Goal: Task Accomplishment & Management: Manage account settings

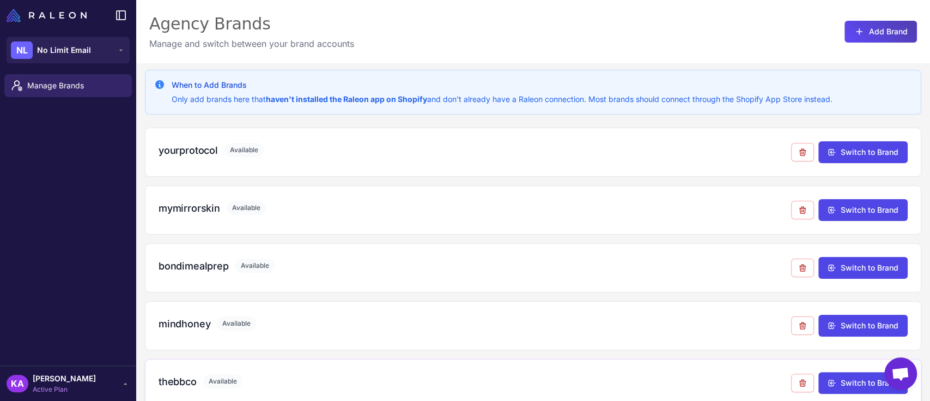
scroll to position [306, 0]
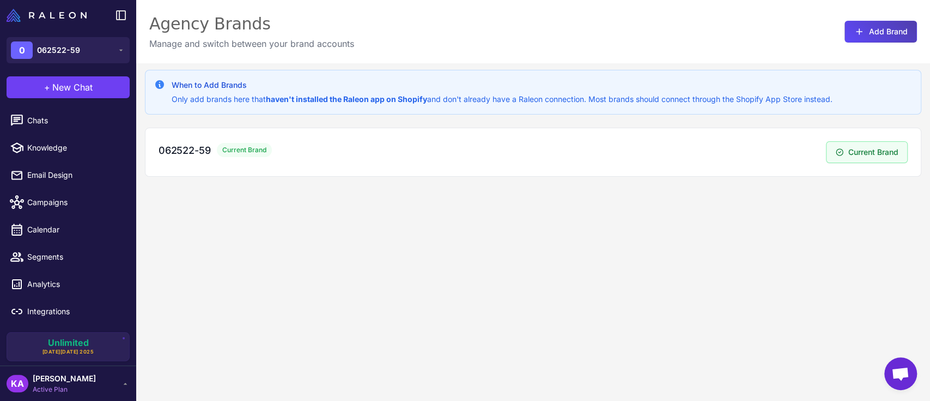
drag, startPoint x: 420, startPoint y: 237, endPoint x: 414, endPoint y: 231, distance: 8.5
click at [420, 234] on div "When to Add Brands Only add brands here that haven't installed the Raleon app o…" at bounding box center [533, 263] width 794 height 401
click at [242, 149] on span "Current Brand" at bounding box center [244, 150] width 55 height 14
click at [39, 312] on span "Integrations" at bounding box center [75, 311] width 96 height 12
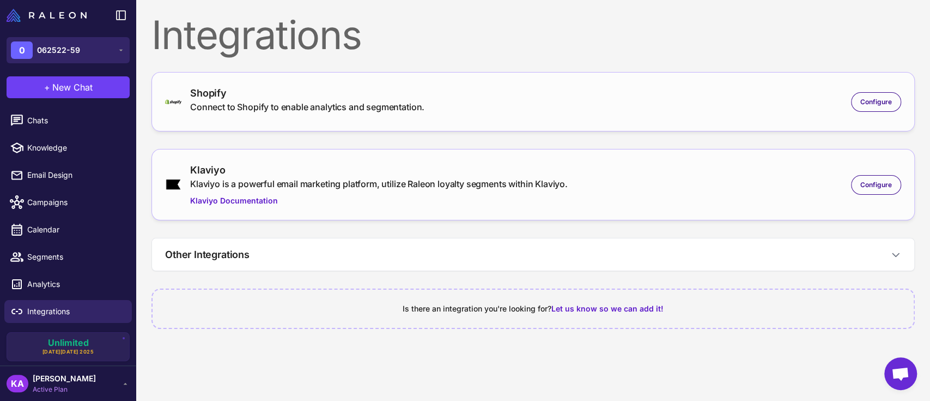
click at [76, 46] on span "062522-59" at bounding box center [58, 50] width 43 height 12
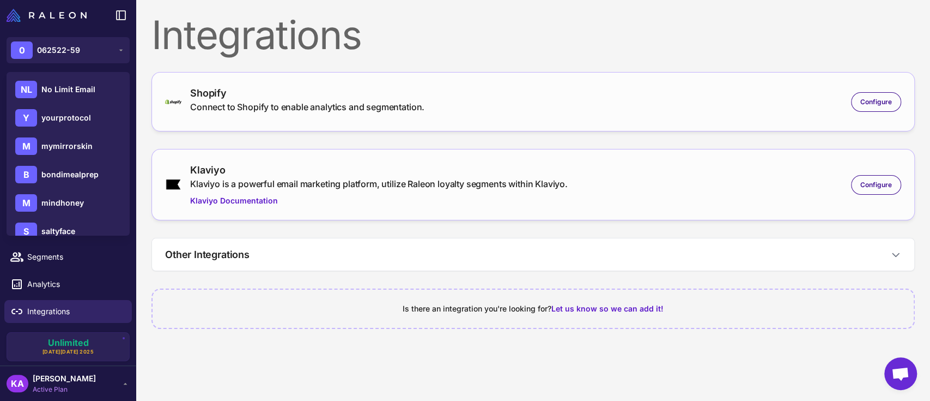
click at [235, 331] on div "Integrations Shopify Connect to Shopify to enable analytics and segmentation. C…" at bounding box center [533, 174] width 794 height 348
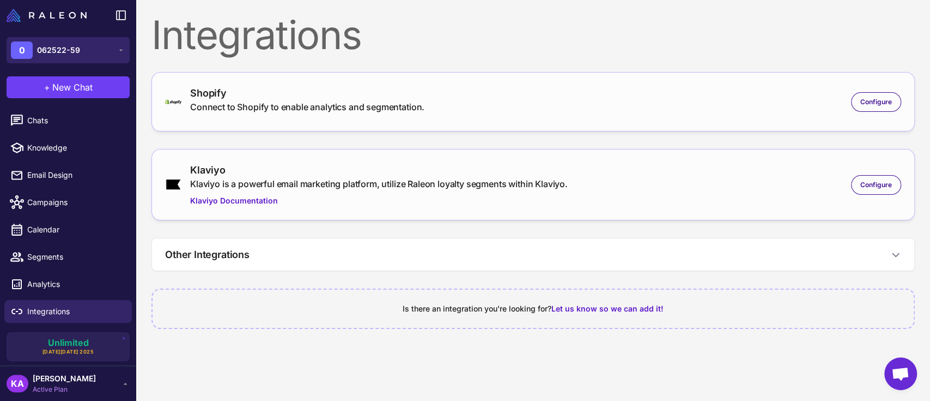
click at [68, 46] on span "062522-59" at bounding box center [58, 50] width 43 height 12
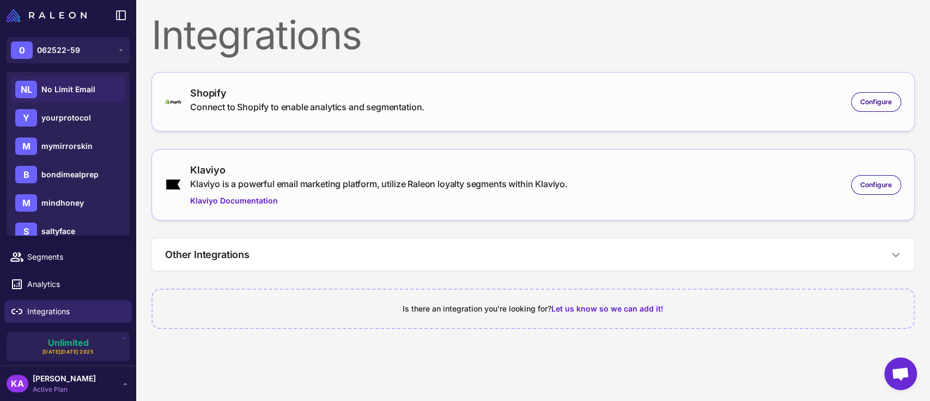
click at [70, 92] on span "No Limit Email" at bounding box center [68, 89] width 54 height 12
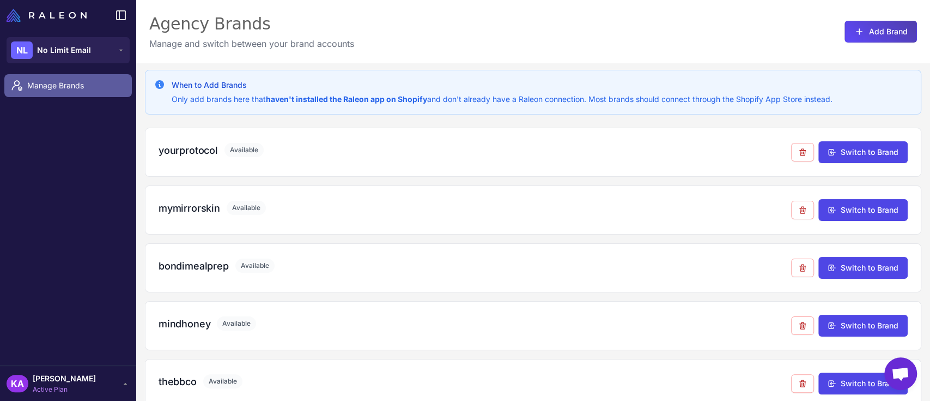
click at [66, 88] on span "Manage Brands" at bounding box center [75, 86] width 96 height 12
click at [52, 84] on span "Manage Brands" at bounding box center [75, 86] width 96 height 12
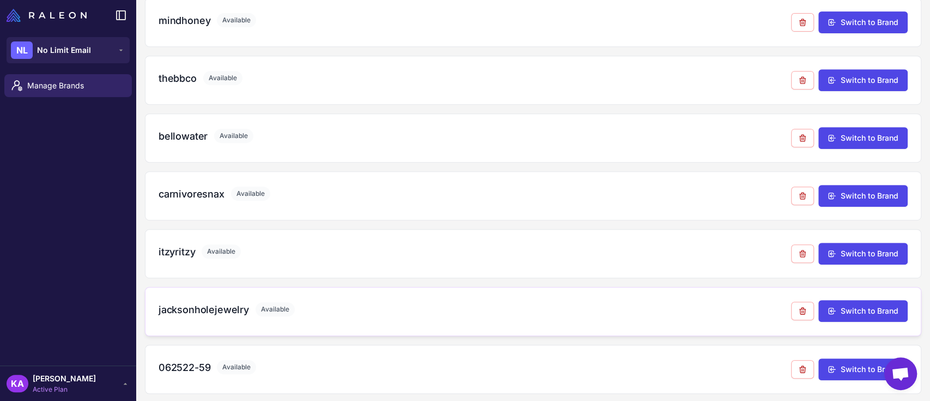
scroll to position [306, 0]
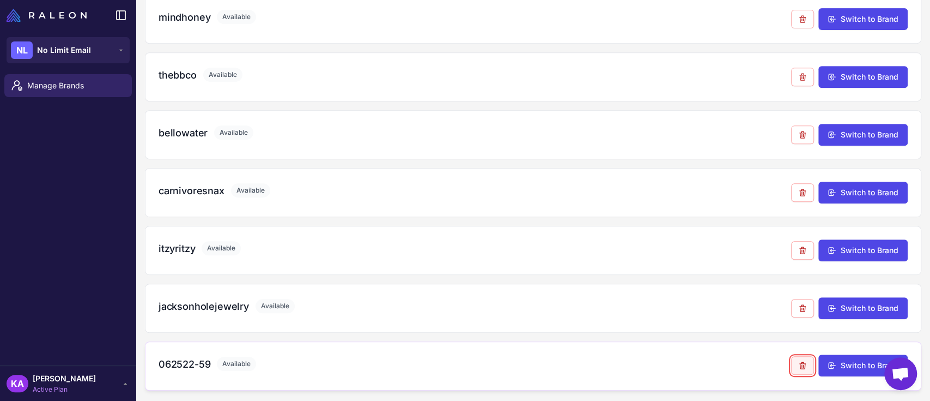
click at [798, 364] on icon at bounding box center [802, 365] width 9 height 9
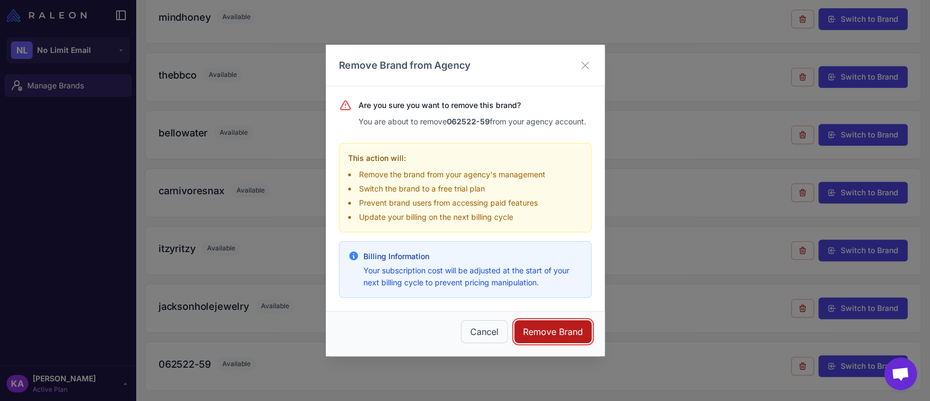
click at [557, 331] on button "Remove Brand" at bounding box center [552, 331] width 77 height 23
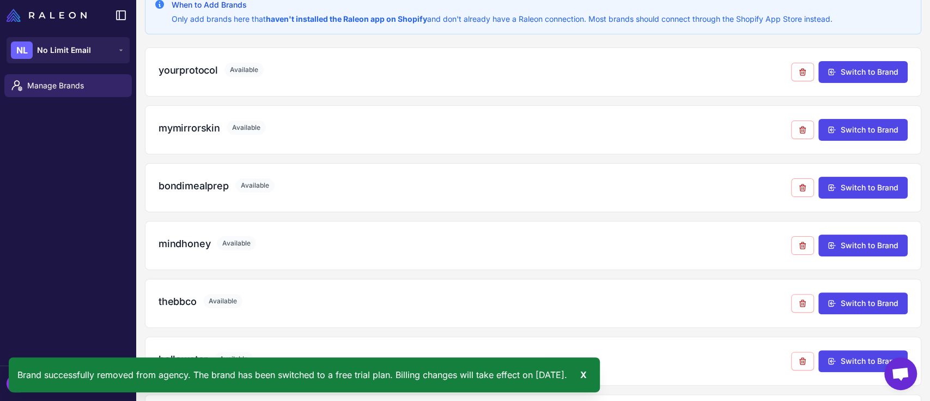
scroll to position [0, 0]
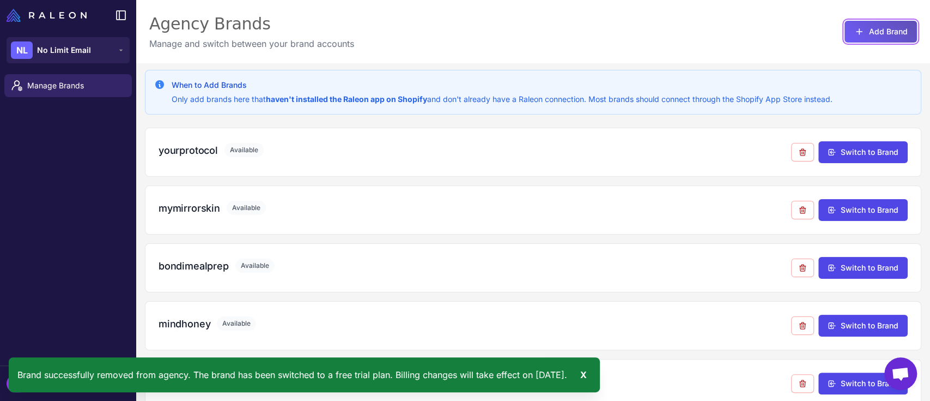
click at [862, 31] on button "Add Brand" at bounding box center [881, 32] width 72 height 22
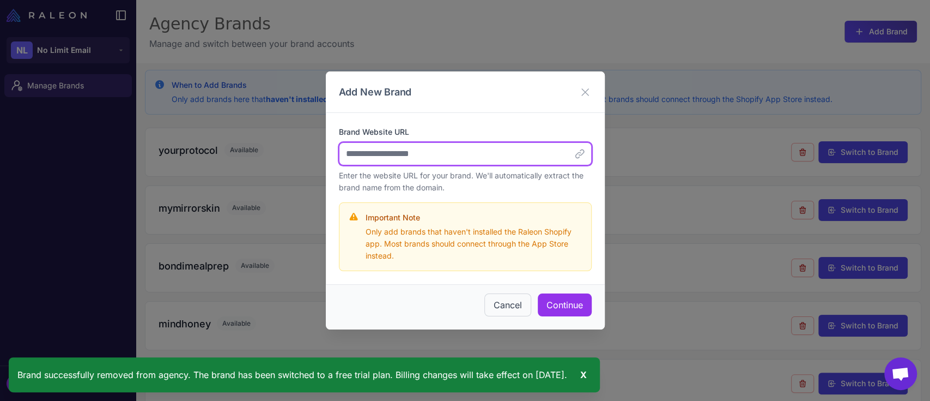
click at [436, 157] on input "Brand Website URL" at bounding box center [465, 153] width 253 height 23
paste input "**********"
type input "**********"
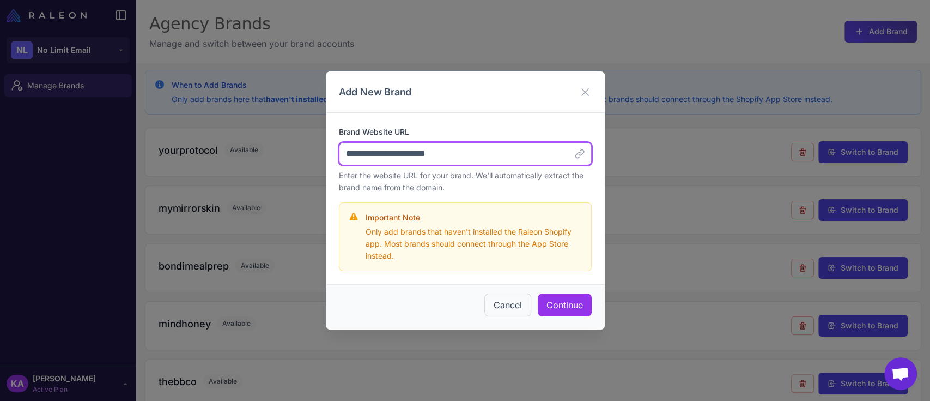
drag, startPoint x: 398, startPoint y: 155, endPoint x: 324, endPoint y: 143, distance: 75.0
click at [324, 143] on div "**********" at bounding box center [465, 200] width 930 height 401
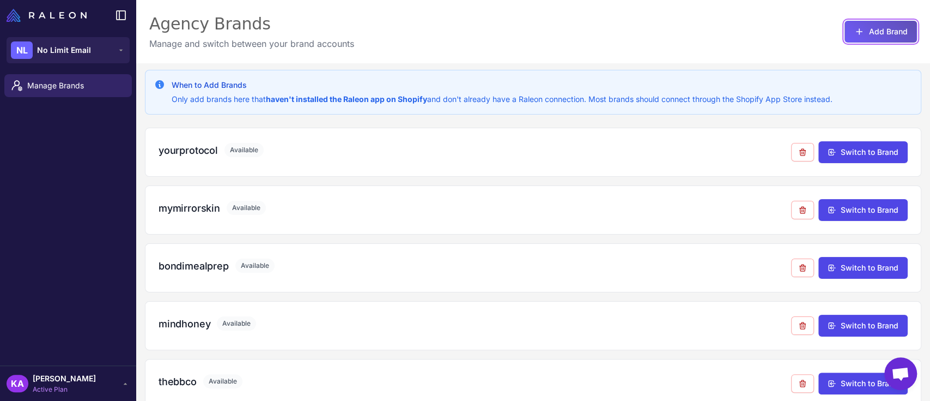
click at [854, 31] on icon at bounding box center [859, 31] width 11 height 11
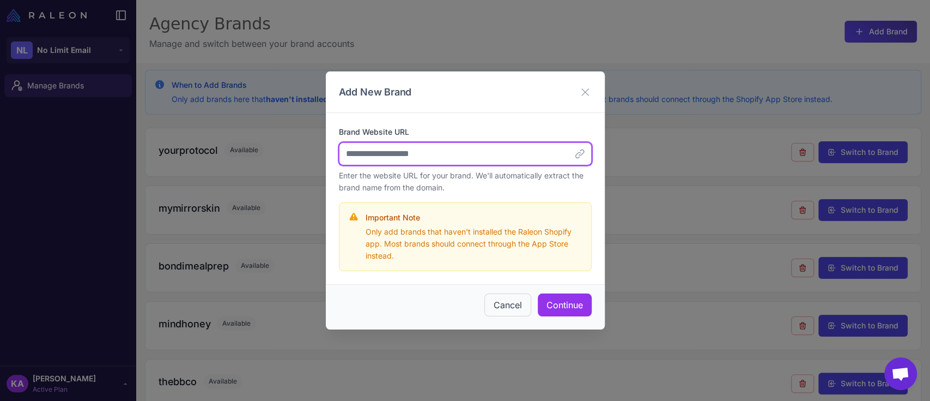
click at [410, 157] on input "Brand Website URL" at bounding box center [465, 153] width 253 height 23
paste input "**********"
drag, startPoint x: 398, startPoint y: 154, endPoint x: 344, endPoint y: 147, distance: 54.3
click at [344, 147] on input "**********" at bounding box center [465, 153] width 253 height 23
click at [457, 159] on input "**********" at bounding box center [465, 153] width 253 height 23
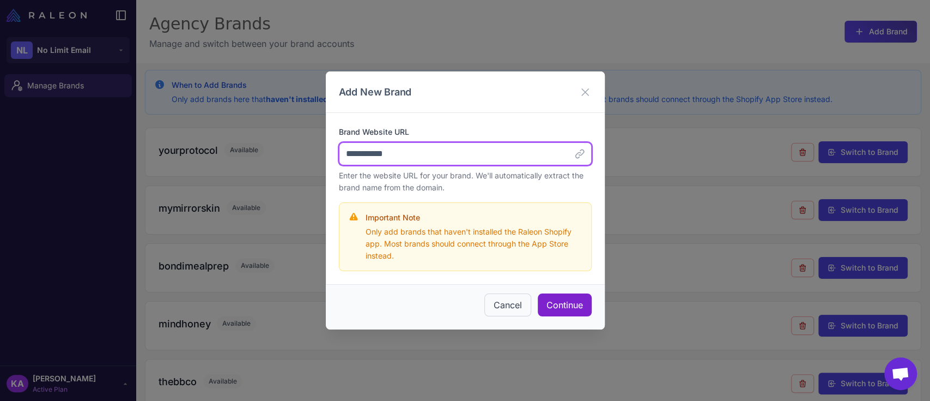
type input "**********"
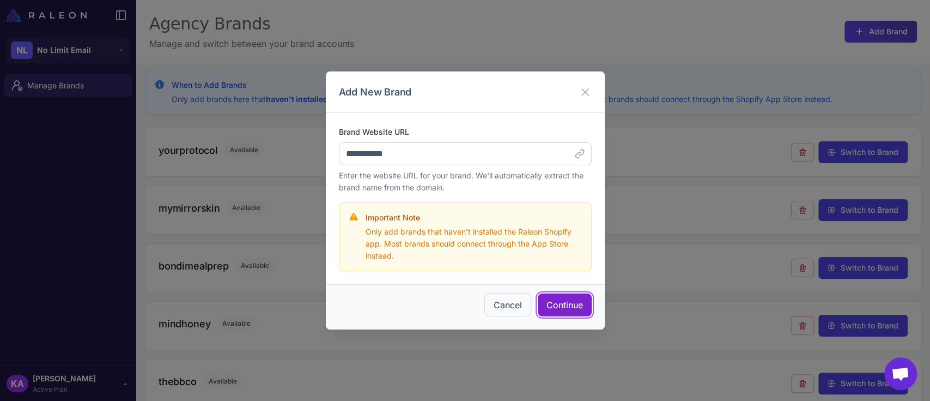
click at [567, 305] on button "Continue" at bounding box center [565, 304] width 54 height 23
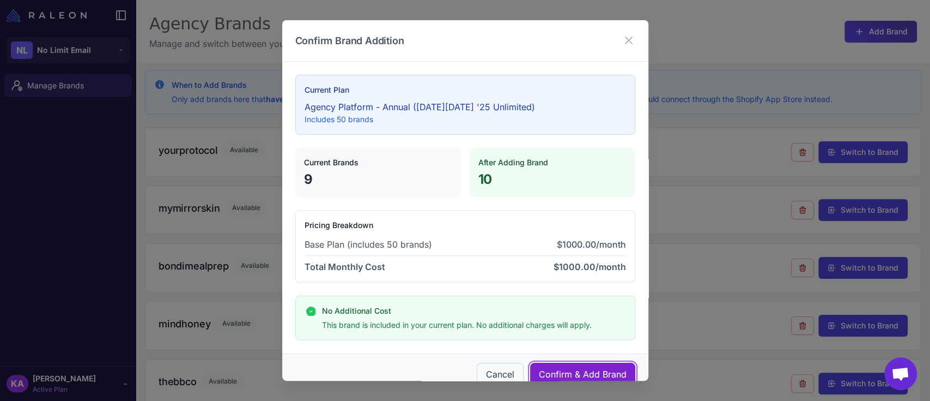
click at [557, 370] on button "Confirm & Add Brand" at bounding box center [582, 373] width 105 height 23
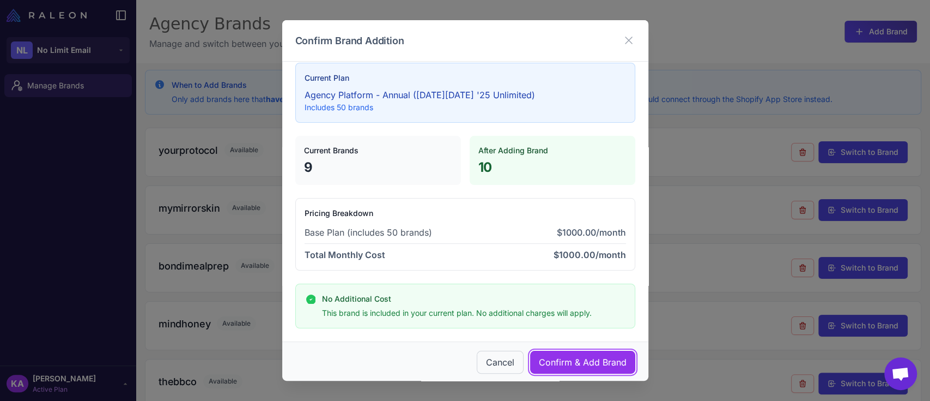
scroll to position [17, 0]
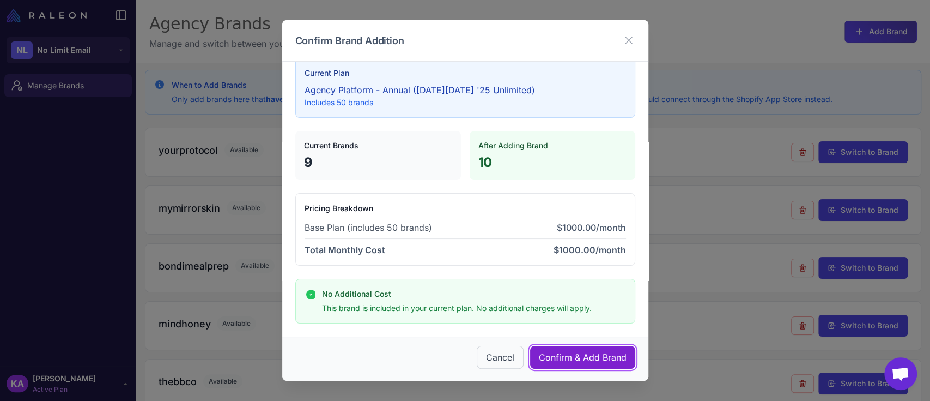
click at [571, 355] on button "Confirm & Add Brand" at bounding box center [582, 356] width 105 height 23
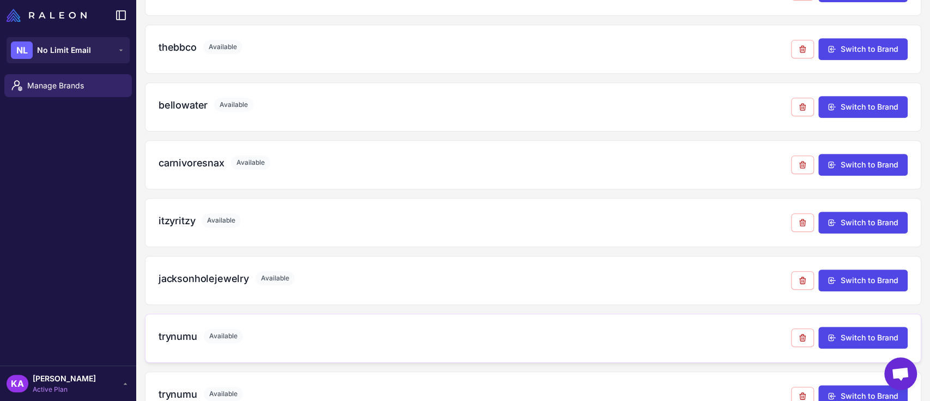
scroll to position [363, 0]
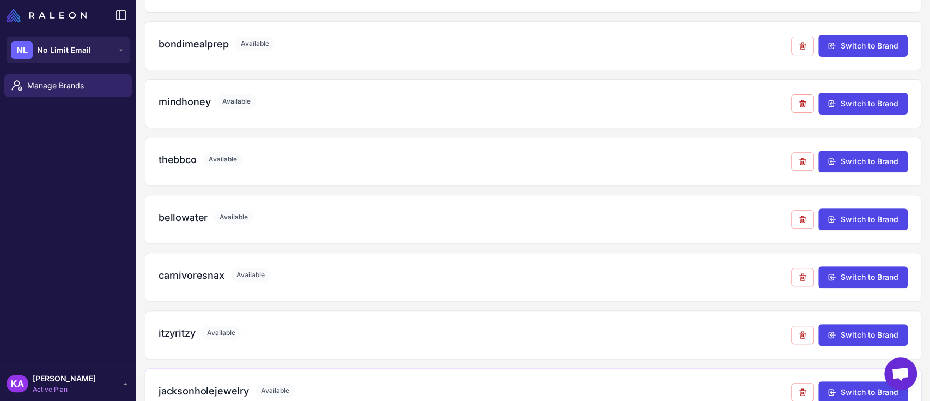
scroll to position [363, 0]
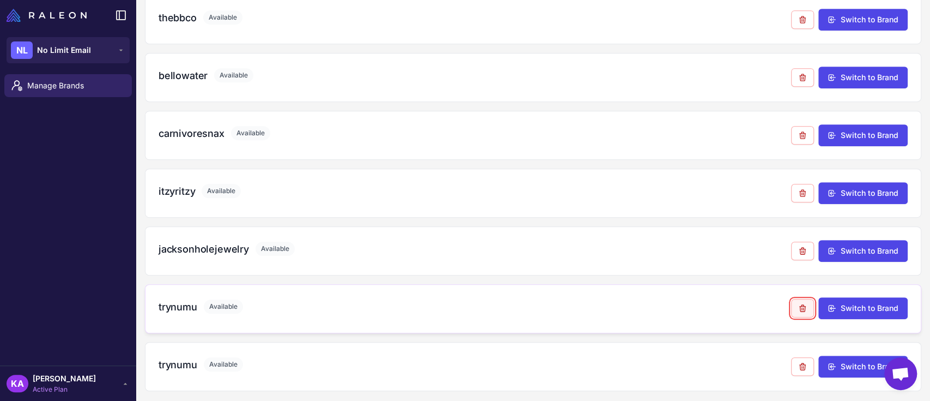
click at [794, 310] on button at bounding box center [802, 308] width 23 height 19
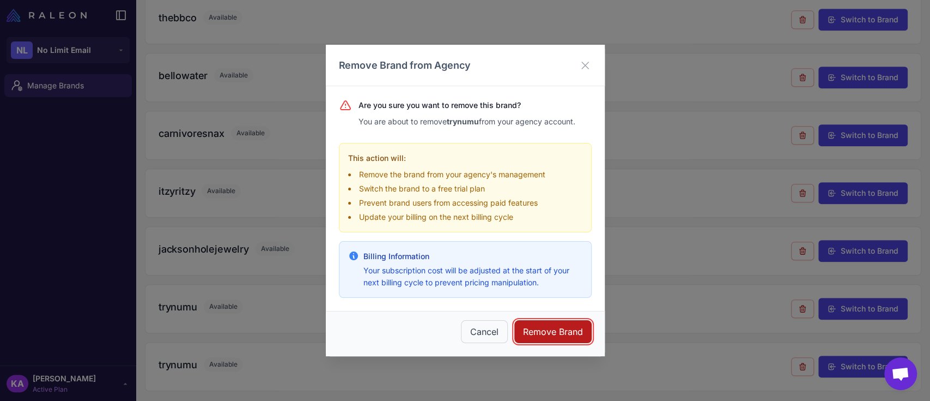
click at [558, 323] on button "Remove Brand" at bounding box center [552, 331] width 77 height 23
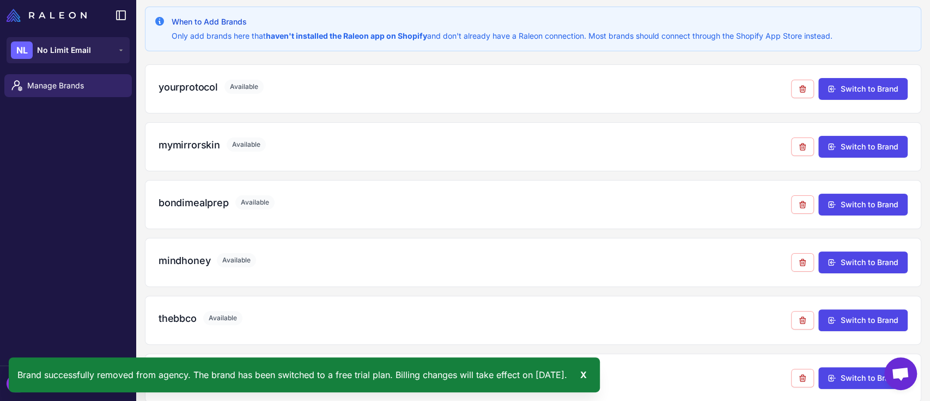
scroll to position [306, 0]
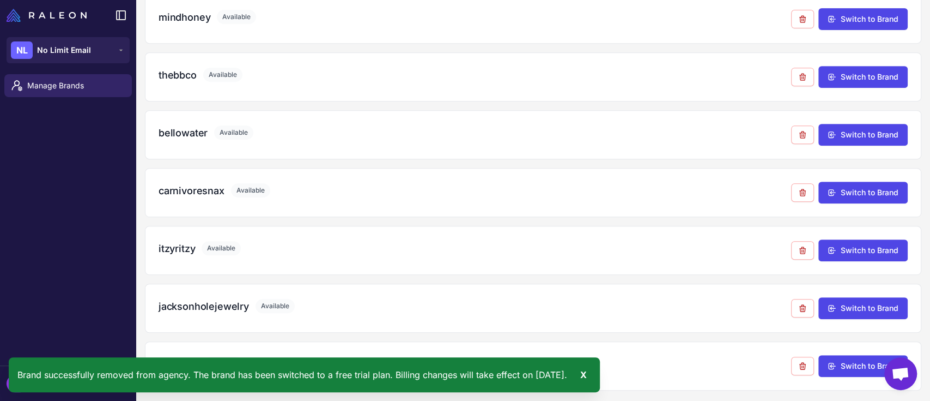
click at [63, 280] on div "Manage Brands" at bounding box center [68, 217] width 136 height 295
click at [591, 374] on div "X" at bounding box center [583, 374] width 15 height 17
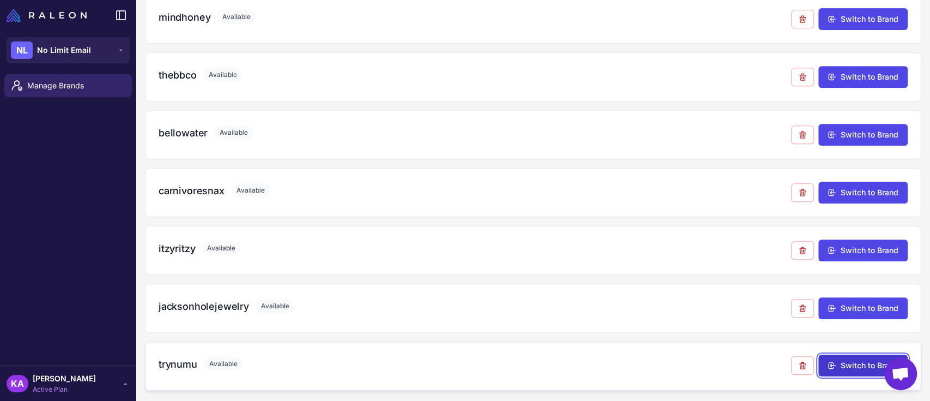
click at [848, 360] on button "Switch to Brand" at bounding box center [863, 365] width 89 height 22
